Goal: Navigation & Orientation: Understand site structure

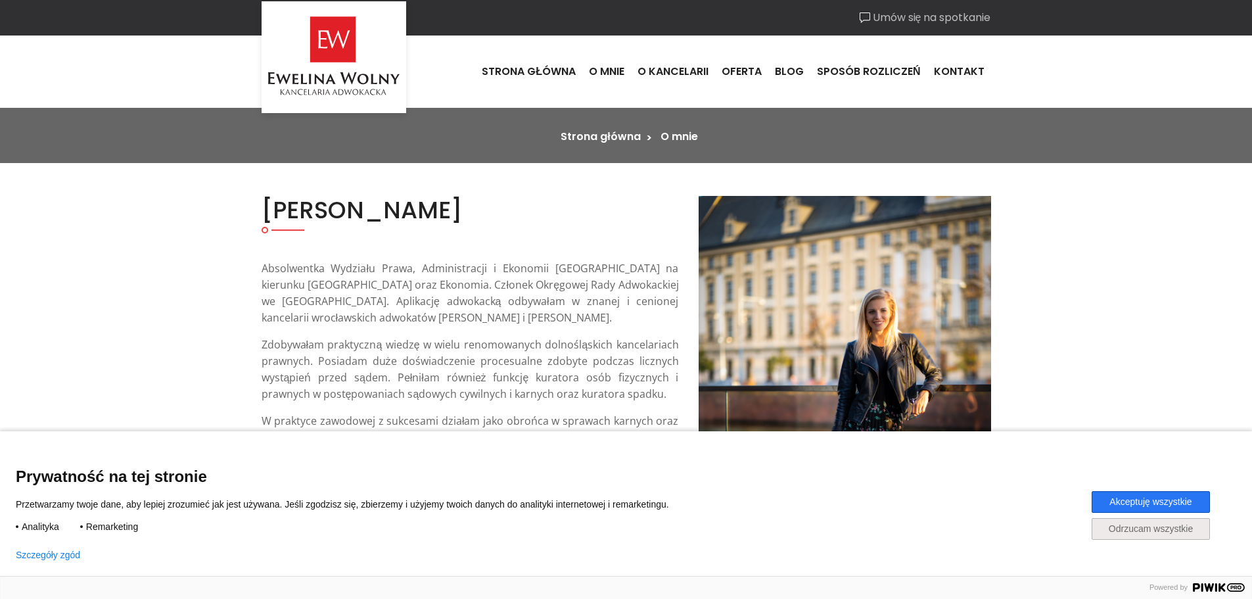
click at [1137, 499] on button "Akceptuję wszystkie" at bounding box center [1151, 502] width 118 height 22
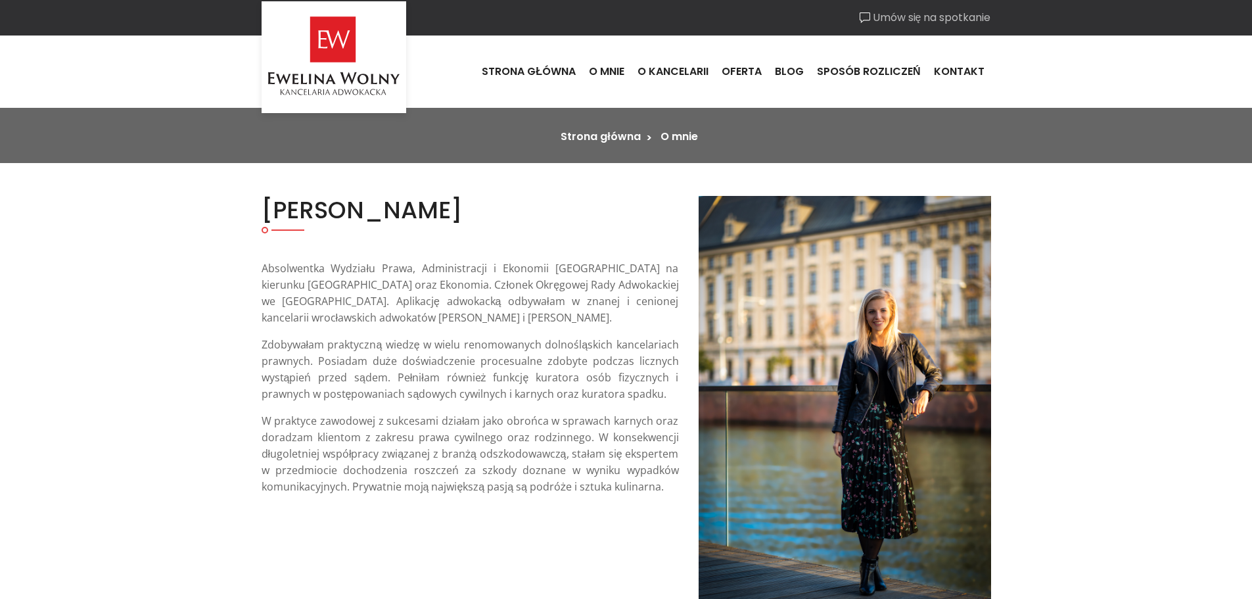
click at [379, 271] on p "Absolwentka Wydziału Prawa, Administracji i Ekonomii Uniwersytetu Wrocławskiego…" at bounding box center [470, 293] width 417 height 66
drag, startPoint x: 433, startPoint y: 268, endPoint x: 480, endPoint y: 268, distance: 46.7
click at [440, 268] on p "Absolwentka Wydziału Prawa, Administracji i Ekonomii Uniwersytetu Wrocławskiego…" at bounding box center [470, 293] width 417 height 66
click at [504, 268] on p "Absolwentka Wydziału Prawa, Administracji i Ekonomii Uniwersytetu Wrocławskiego…" at bounding box center [470, 293] width 417 height 66
click at [350, 283] on p "Absolwentka Wydziału Prawa, Administracji i Ekonomii Uniwersytetu Wrocławskiego…" at bounding box center [470, 293] width 417 height 66
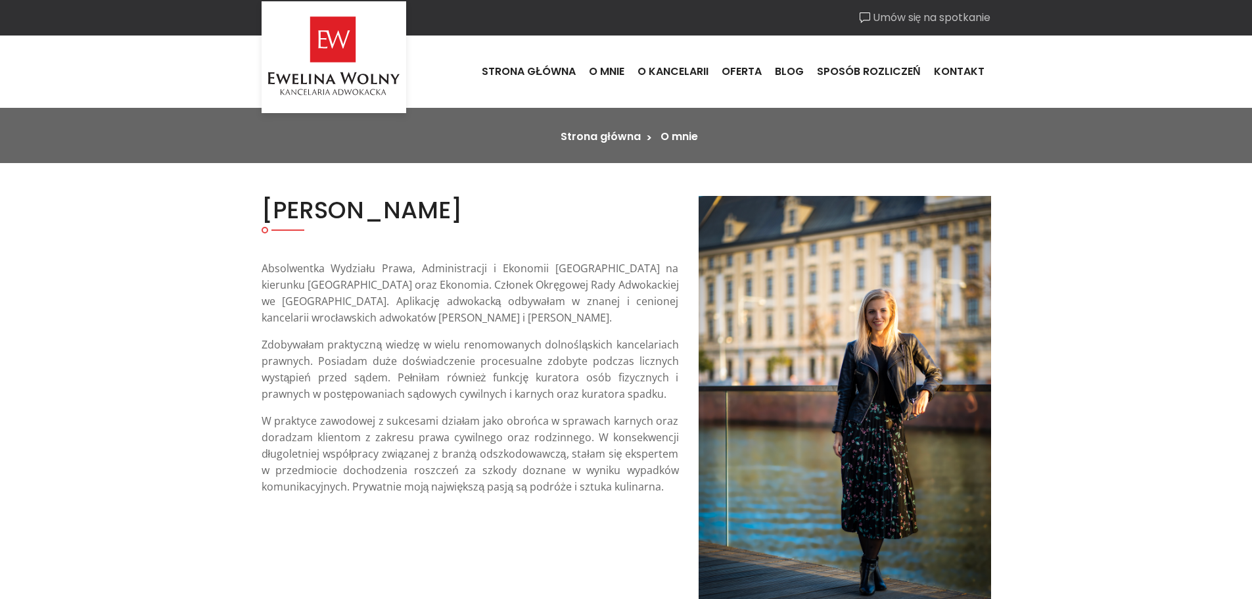
click at [414, 287] on p "Absolwentka Wydziału Prawa, Administracji i Ekonomii Uniwersytetu Wrocławskiego…" at bounding box center [470, 293] width 417 height 66
click at [669, 67] on link "O kancelarii" at bounding box center [673, 71] width 84 height 35
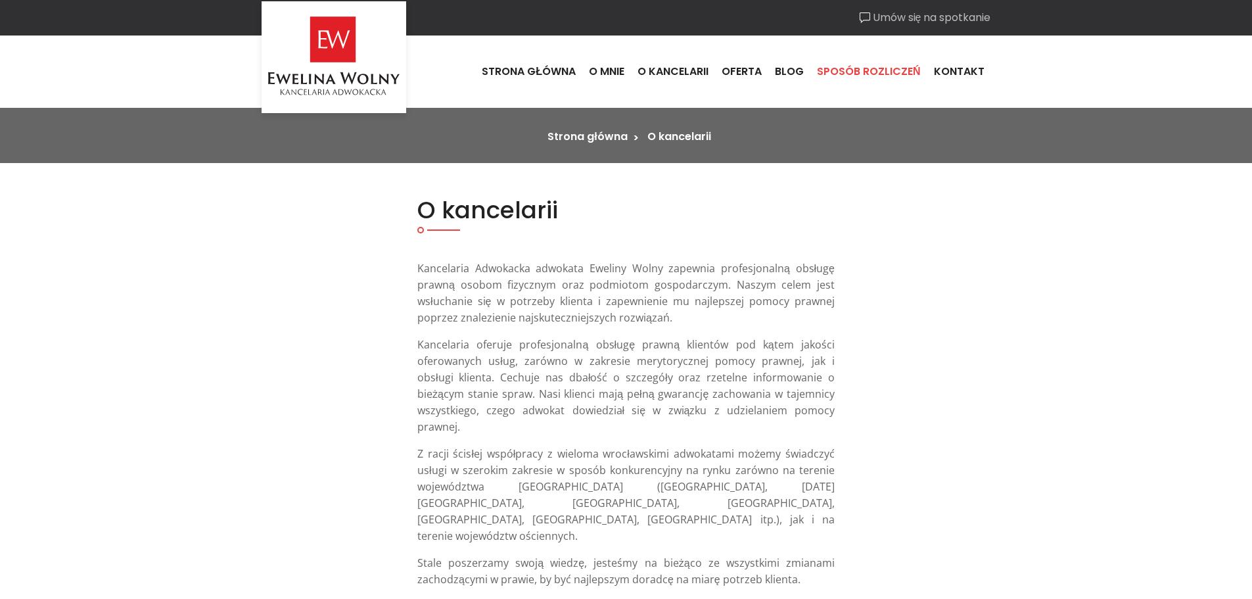
click at [867, 82] on link "Sposób rozliczeń" at bounding box center [869, 71] width 117 height 35
